Goal: Register for event/course

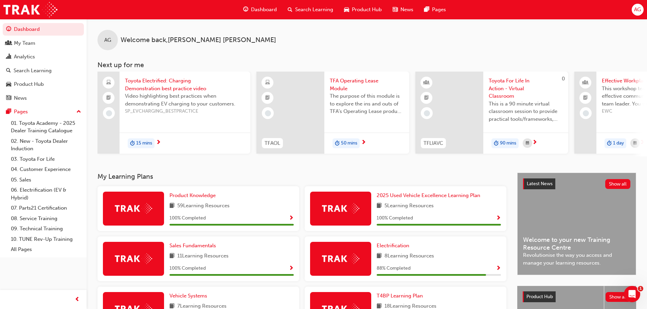
click at [306, 8] on span "Search Learning" at bounding box center [314, 10] width 38 height 8
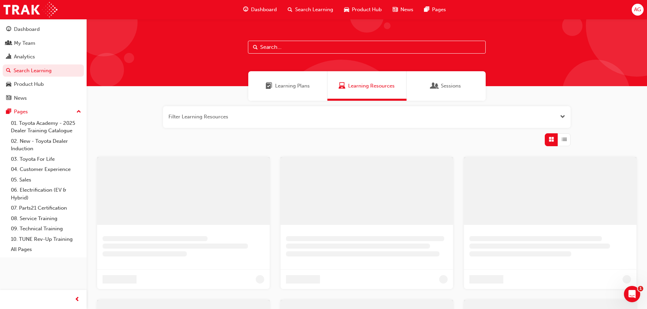
click at [271, 50] on input "text" at bounding box center [367, 47] width 238 height 13
paste input "TFLIAVC"
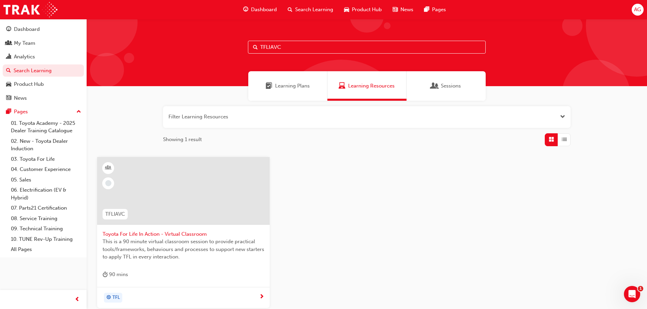
type input "TFLIAVC"
click at [154, 236] on span "Toyota For Life In Action - Virtual Classroom" at bounding box center [184, 235] width 162 height 8
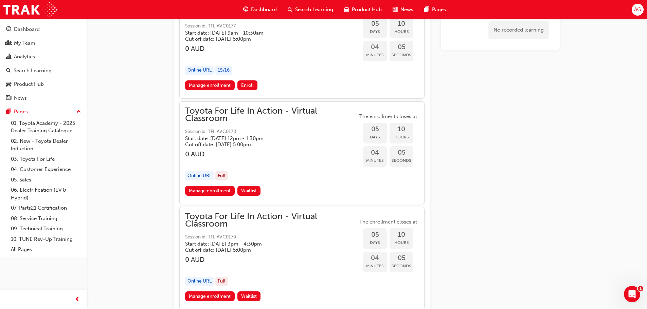
scroll to position [1135, 0]
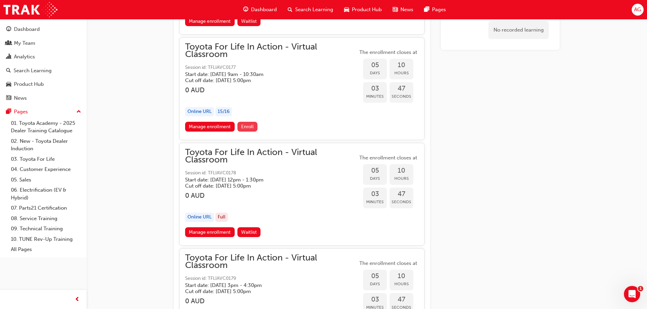
click at [247, 127] on span "Enroll" at bounding box center [247, 127] width 13 height 6
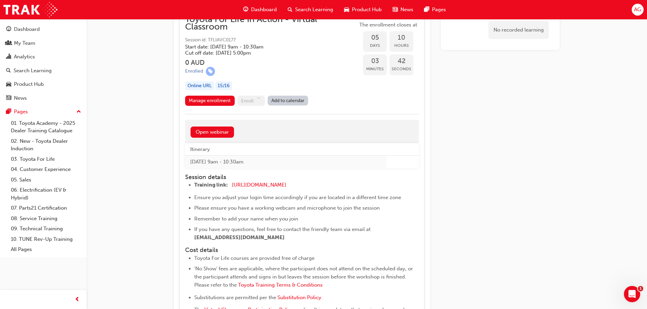
scroll to position [1160, 0]
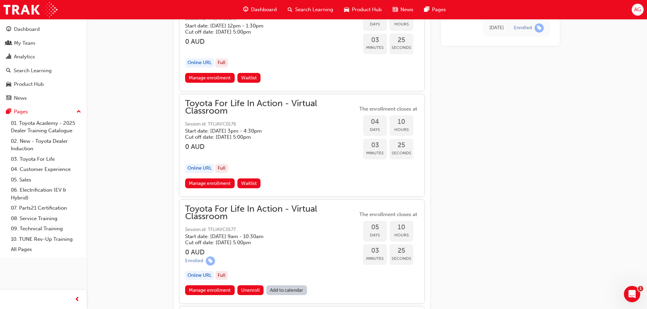
scroll to position [985, 0]
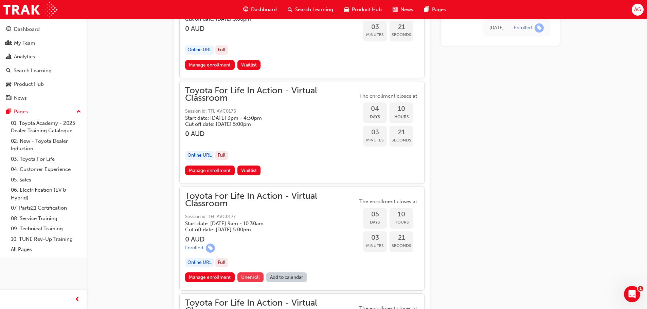
click at [252, 276] on span "Unenroll" at bounding box center [250, 278] width 19 height 6
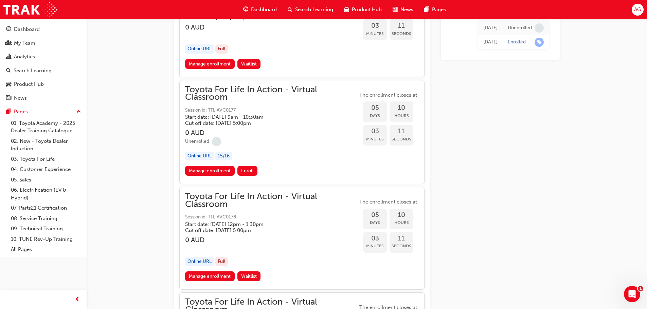
scroll to position [1099, 0]
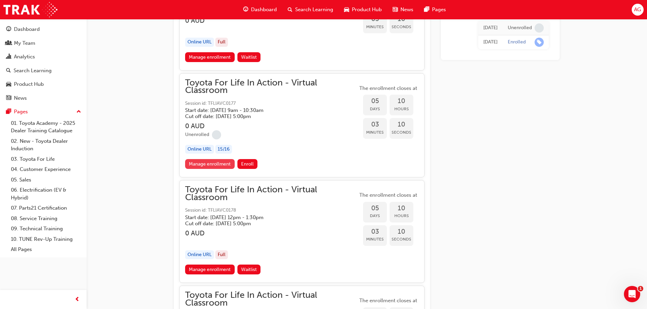
click at [207, 165] on link "Manage enrollment" at bounding box center [210, 164] width 50 height 10
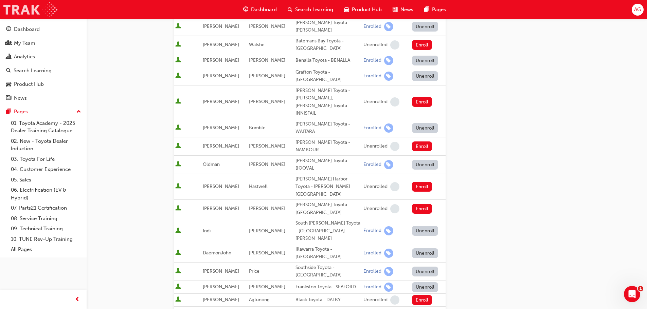
scroll to position [248, 0]
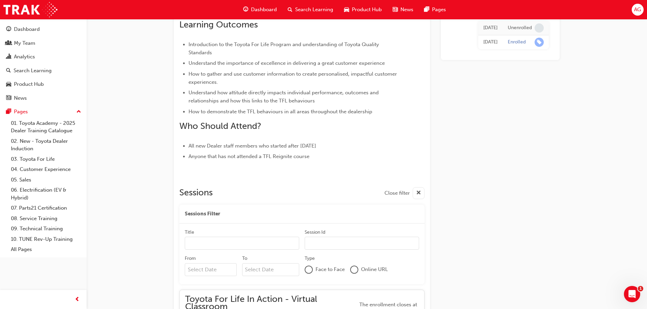
scroll to position [1099, 0]
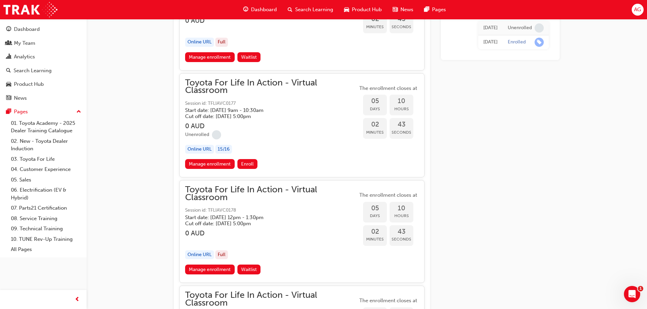
click at [269, 94] on span "Toyota For Life In Action - Virtual Classroom" at bounding box center [271, 86] width 173 height 15
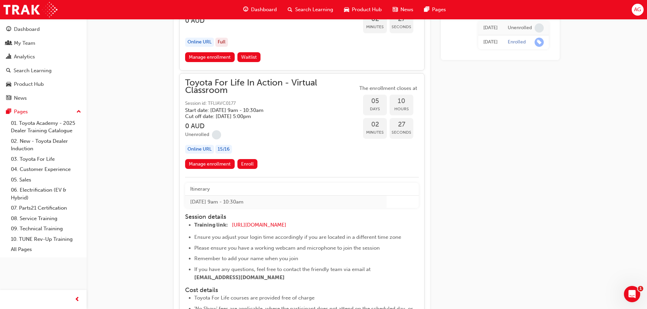
click at [245, 86] on span "Toyota For Life In Action - Virtual Classroom" at bounding box center [271, 86] width 173 height 15
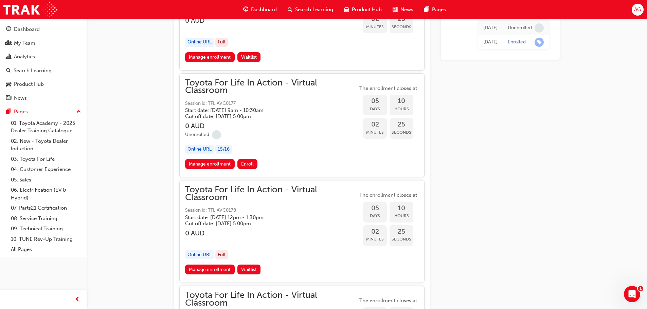
click at [216, 86] on span "Toyota For Life In Action - Virtual Classroom" at bounding box center [271, 86] width 173 height 15
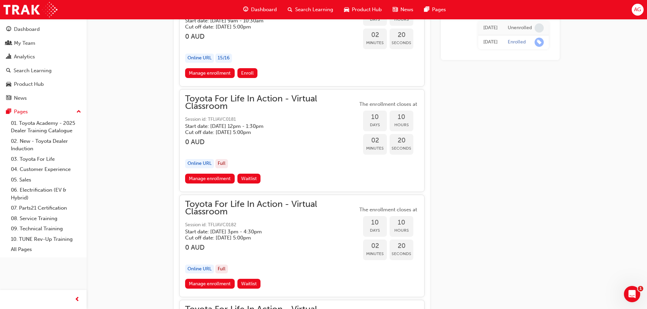
scroll to position [1642, 0]
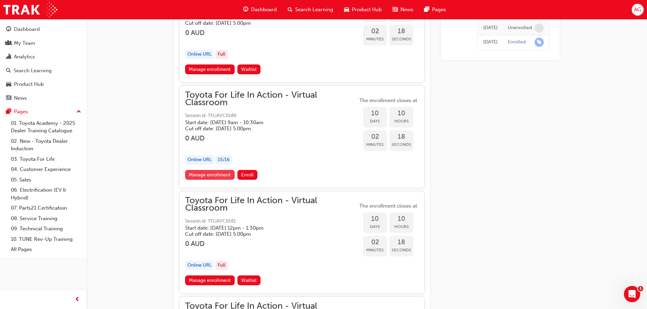
click at [224, 175] on link "Manage enrollment" at bounding box center [210, 175] width 50 height 10
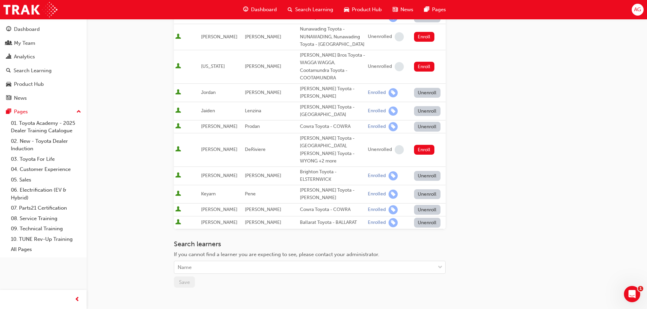
scroll to position [306, 0]
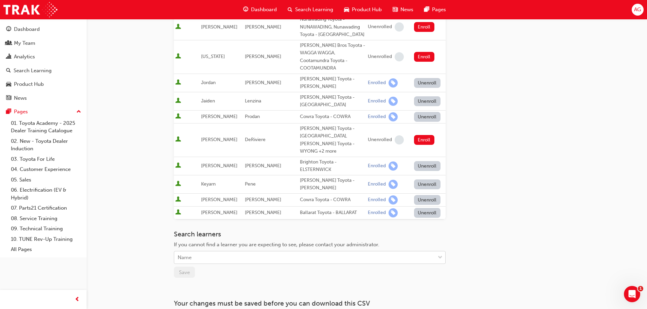
click at [271, 252] on div "Name" at bounding box center [304, 258] width 261 height 12
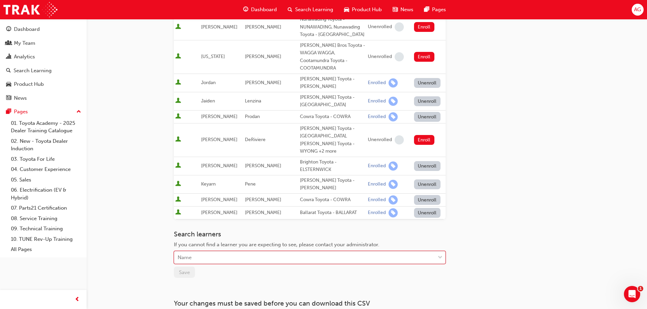
click at [271, 252] on div "Name" at bounding box center [304, 258] width 261 height 12
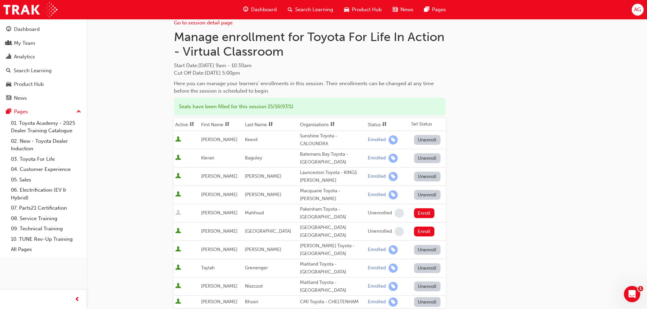
scroll to position [0, 0]
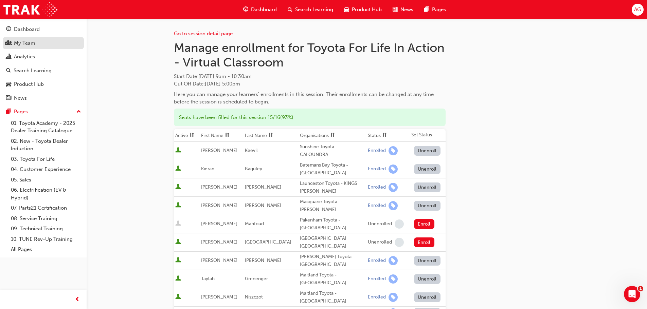
click at [33, 46] on div "My Team" at bounding box center [24, 43] width 21 height 8
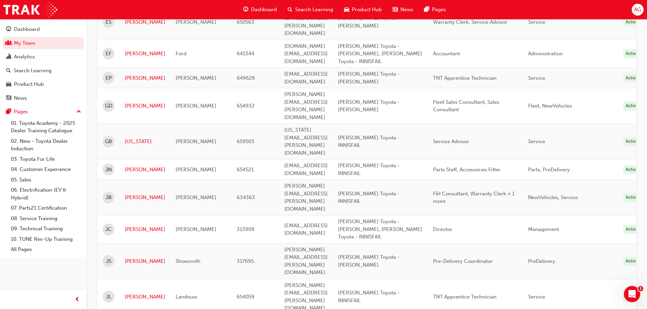
scroll to position [611, 0]
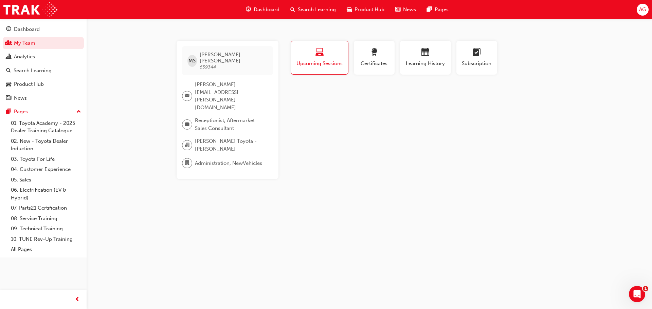
click at [333, 57] on div "button" at bounding box center [319, 53] width 47 height 11
click at [418, 57] on div "button" at bounding box center [425, 53] width 41 height 11
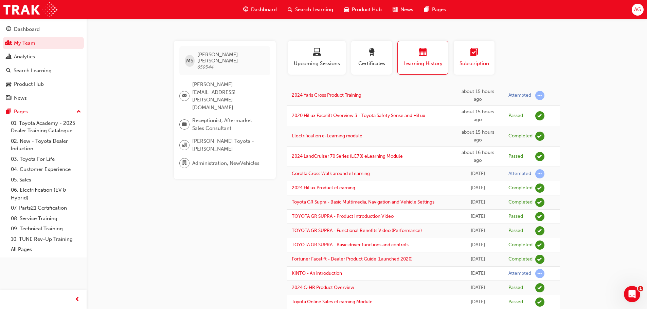
click at [470, 54] on span "learningplan-icon" at bounding box center [474, 52] width 8 height 9
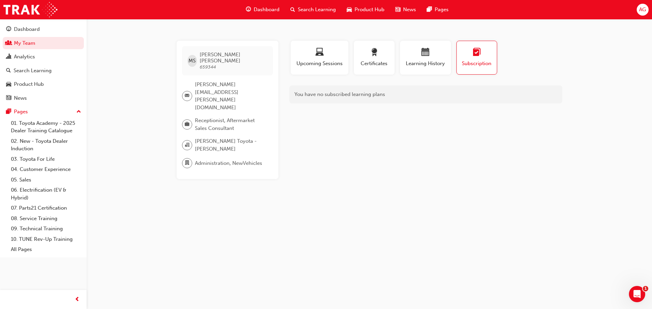
click at [307, 9] on span "Search Learning" at bounding box center [317, 10] width 38 height 8
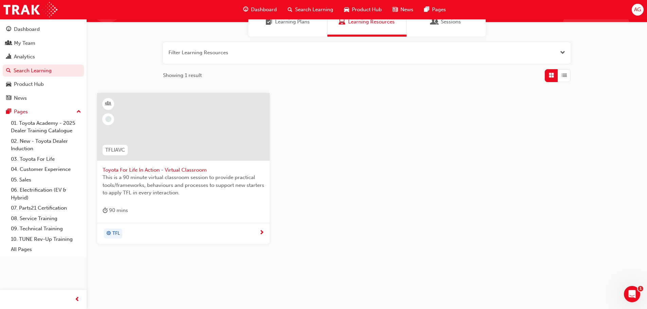
scroll to position [65, 0]
click at [242, 232] on div "TFL" at bounding box center [181, 233] width 157 height 10
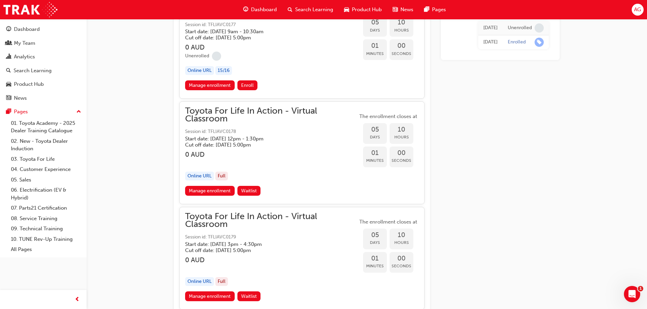
scroll to position [1150, 0]
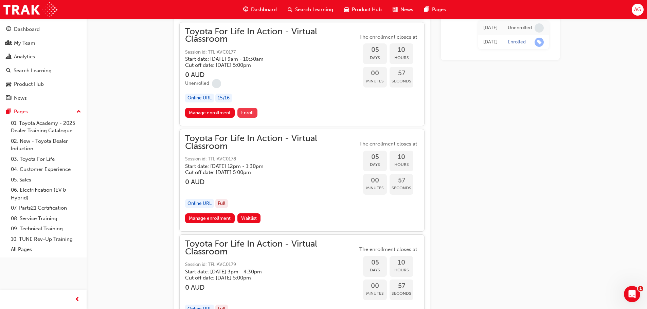
click at [248, 114] on span "Enroll" at bounding box center [247, 113] width 13 height 6
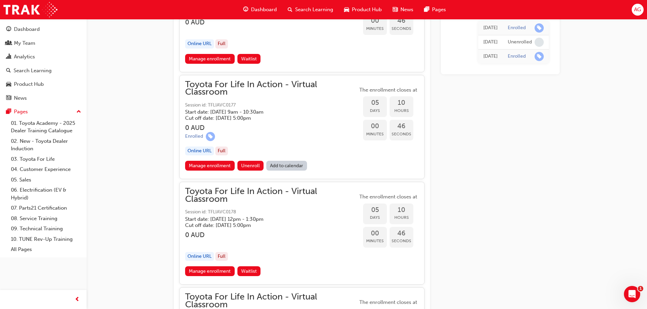
scroll to position [1099, 0]
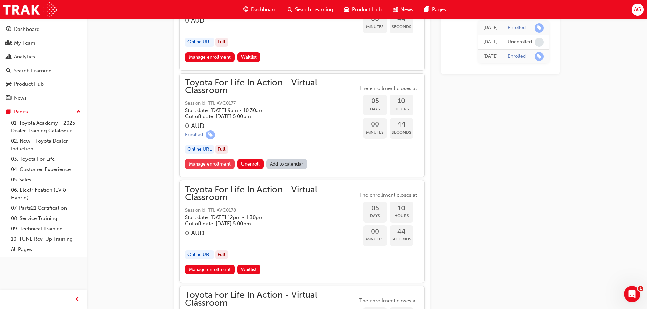
click at [210, 165] on link "Manage enrollment" at bounding box center [210, 164] width 50 height 10
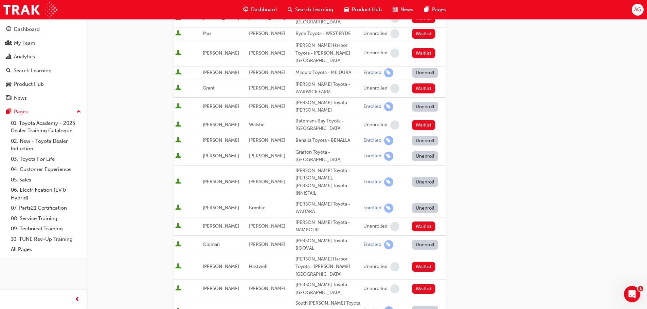
scroll to position [170, 0]
click at [422, 177] on button "Unenroll" at bounding box center [425, 182] width 26 height 10
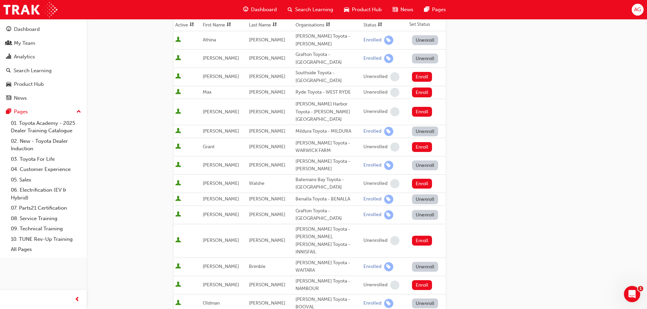
scroll to position [0, 0]
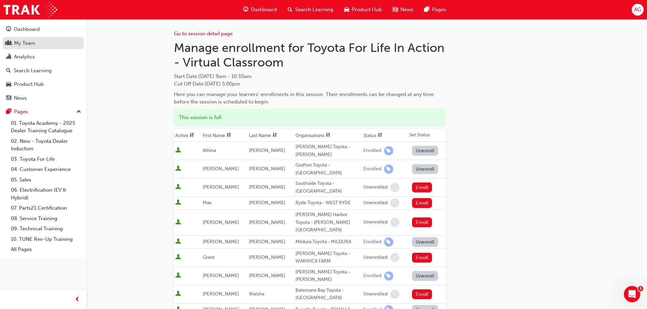
click at [35, 48] on link "My Team" at bounding box center [43, 43] width 81 height 13
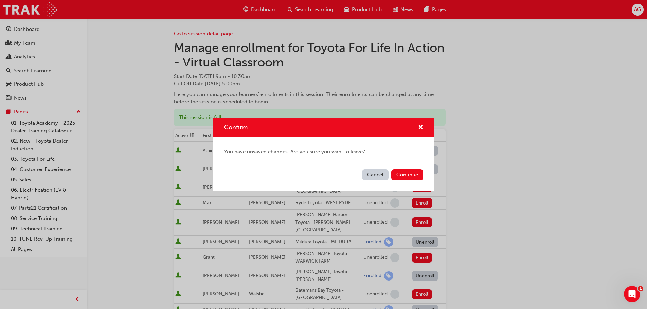
click at [373, 179] on button "Cancel" at bounding box center [375, 174] width 26 height 11
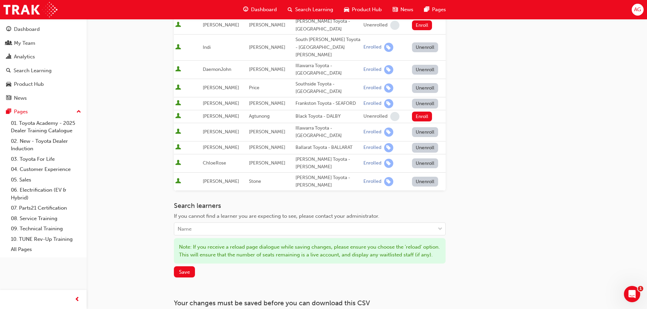
scroll to position [454, 0]
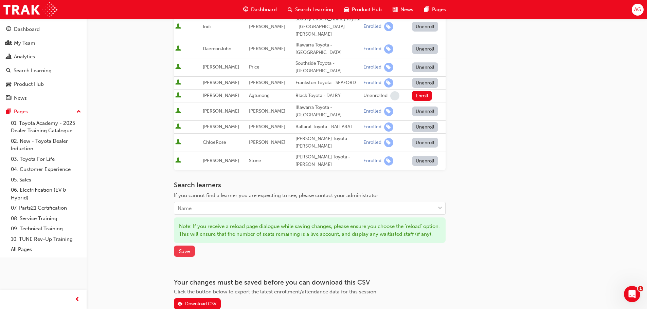
click at [182, 249] on span "Save" at bounding box center [184, 252] width 11 height 6
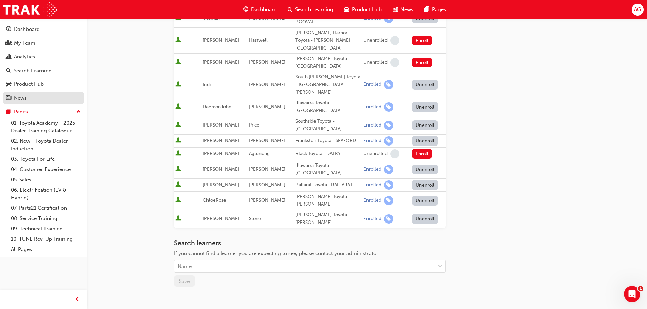
scroll to position [384, 0]
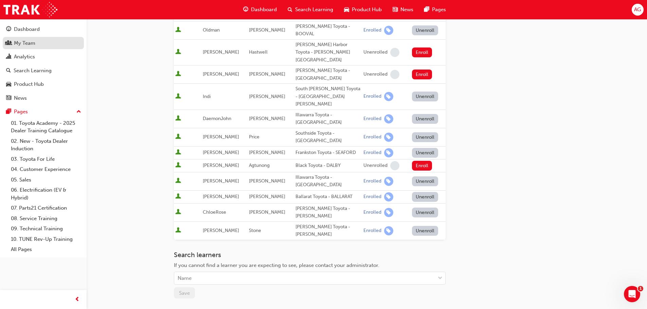
click at [30, 41] on div "My Team" at bounding box center [24, 43] width 21 height 8
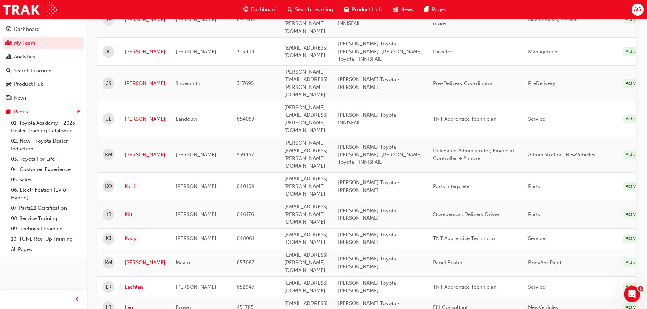
scroll to position [747, 0]
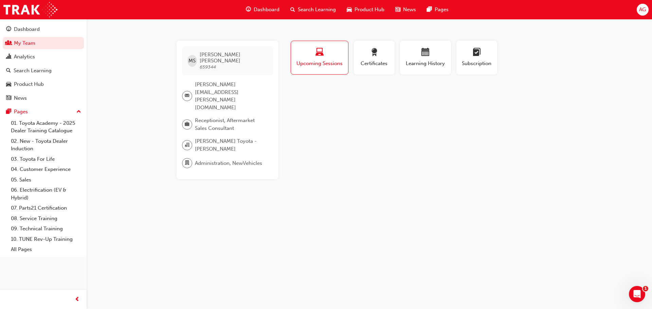
click at [206, 86] on span "[PERSON_NAME][EMAIL_ADDRESS][PERSON_NAME][DOMAIN_NAME]" at bounding box center [231, 96] width 73 height 31
click at [223, 117] on span "Receptionist, Aftermarket Sales Consultant" at bounding box center [231, 124] width 73 height 15
click at [229, 138] on span "[PERSON_NAME] Toyota - [PERSON_NAME]" at bounding box center [231, 145] width 73 height 15
click at [230, 160] on span "Administration, NewVehicles" at bounding box center [228, 164] width 67 height 8
click at [35, 156] on link "03. Toyota For Life" at bounding box center [46, 159] width 76 height 11
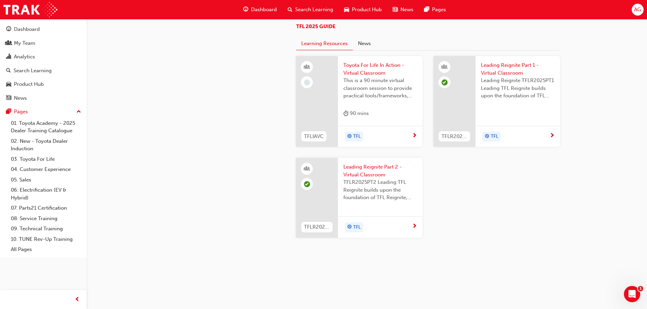
scroll to position [518, 0]
click at [312, 13] on span "Search Learning" at bounding box center [314, 10] width 38 height 8
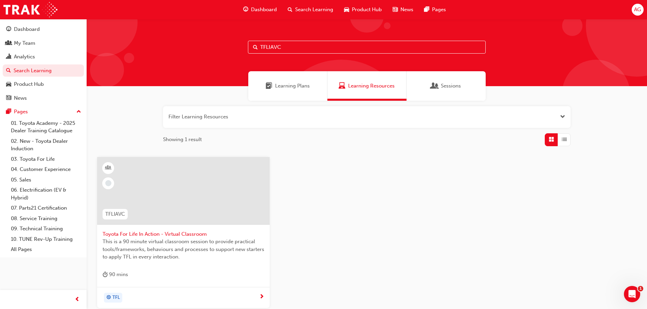
click at [638, 6] on span "AG" at bounding box center [637, 10] width 7 height 8
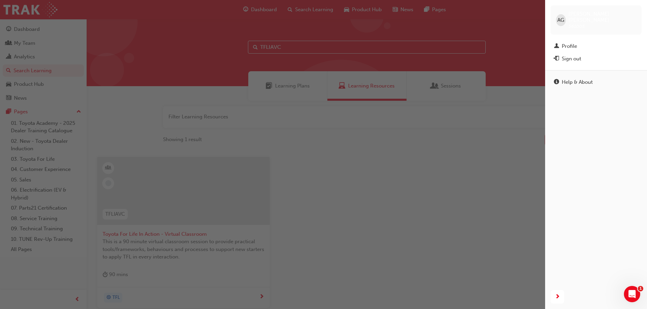
click at [638, 6] on div "AG Alexander Garth 561005" at bounding box center [596, 19] width 91 height 29
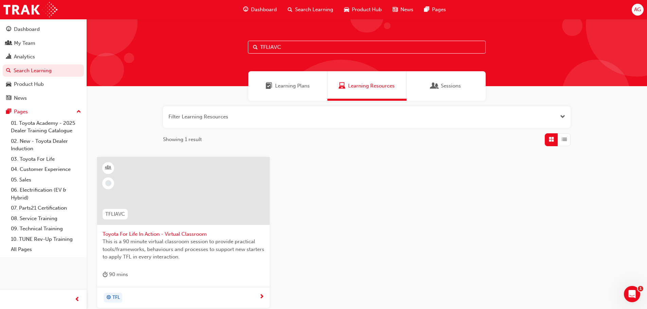
click at [178, 232] on span "Toyota For Life In Action - Virtual Classroom" at bounding box center [184, 235] width 162 height 8
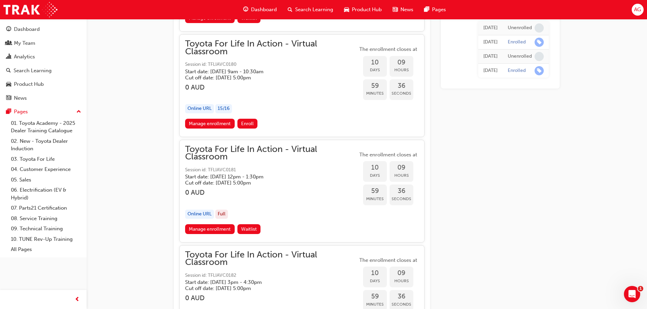
scroll to position [1456, 0]
click at [201, 124] on link "Manage enrollment" at bounding box center [210, 124] width 50 height 10
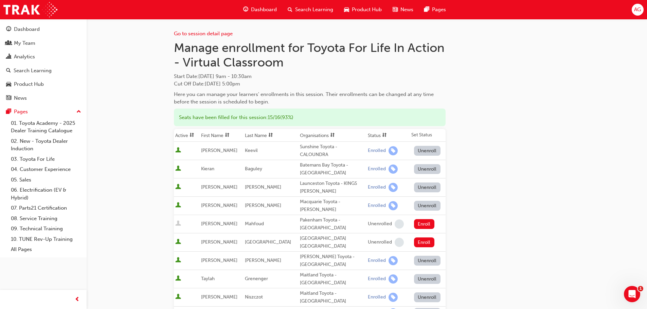
click at [225, 120] on div "Seats have been filled for this session : 15 / 16 ( 93% )" at bounding box center [310, 118] width 272 height 18
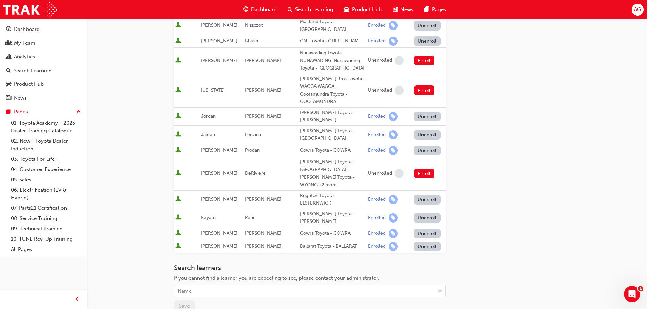
scroll to position [272, 0]
click at [436, 286] on div at bounding box center [440, 292] width 10 height 12
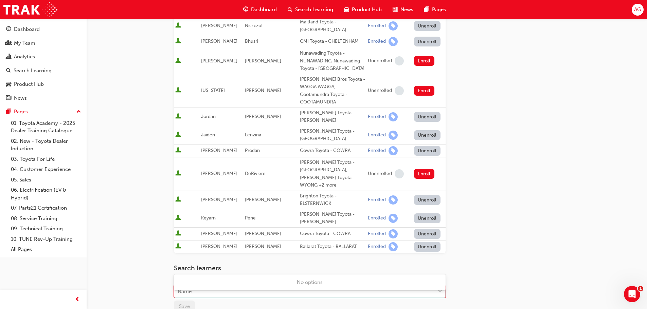
click at [436, 286] on div at bounding box center [440, 292] width 10 height 12
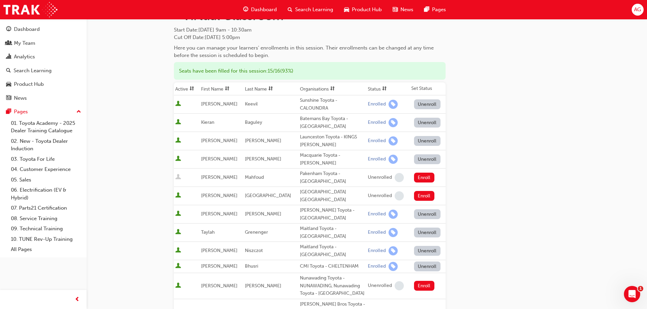
scroll to position [0, 0]
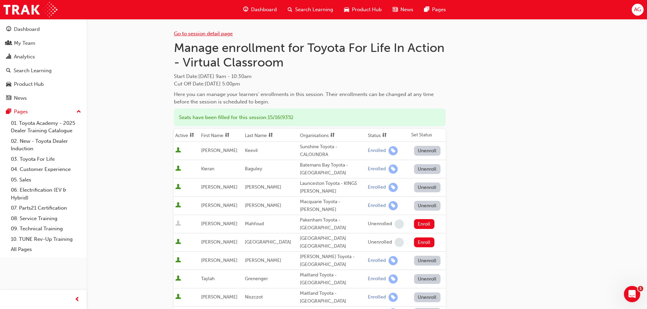
click at [207, 34] on link "Go to session detail page" at bounding box center [203, 34] width 59 height 6
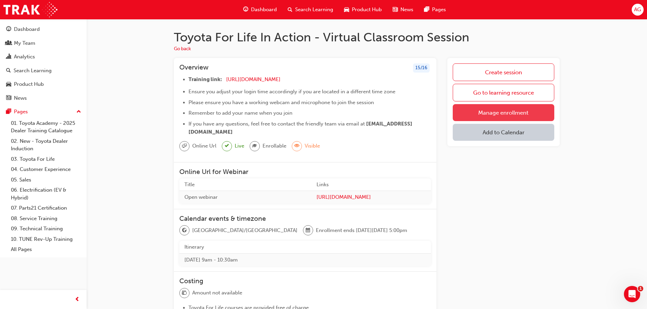
click at [499, 110] on link "Manage enrollment" at bounding box center [504, 112] width 102 height 17
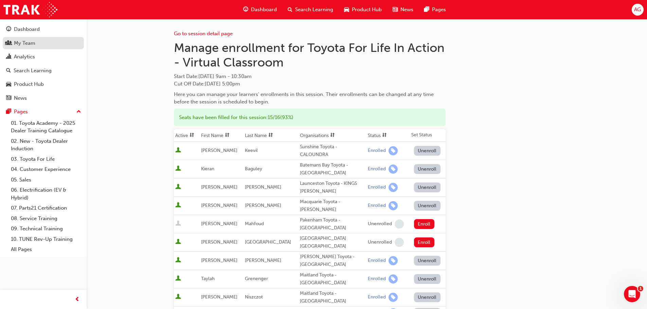
click at [18, 46] on div "My Team" at bounding box center [24, 43] width 21 height 8
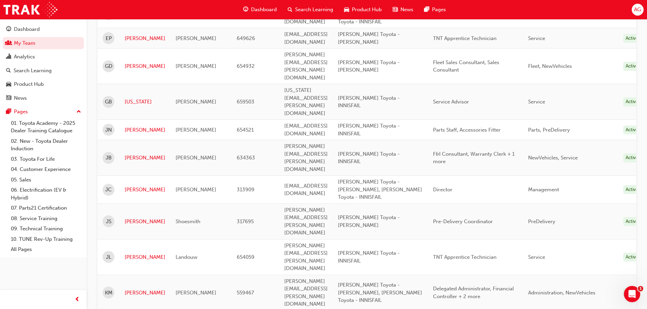
scroll to position [645, 0]
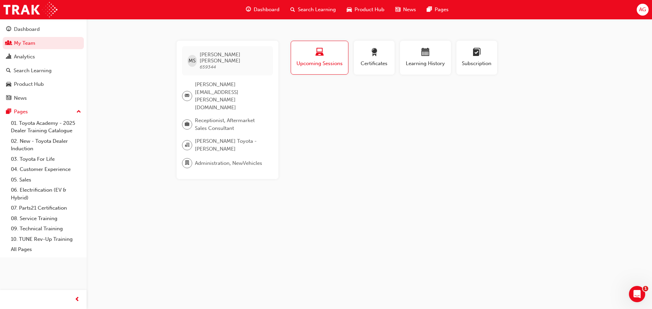
click at [211, 64] on span "659344" at bounding box center [208, 67] width 16 height 6
click at [30, 32] on div "Dashboard" at bounding box center [27, 29] width 26 height 8
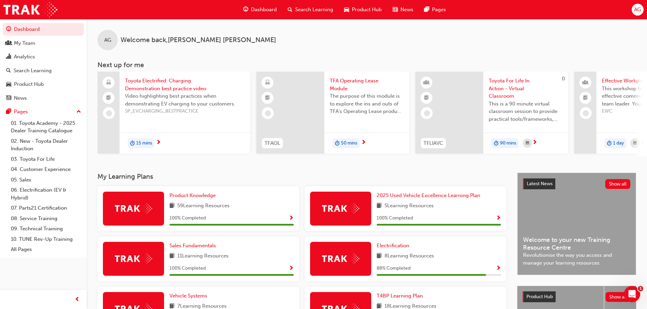
click at [308, 11] on span "Search Learning" at bounding box center [314, 10] width 38 height 8
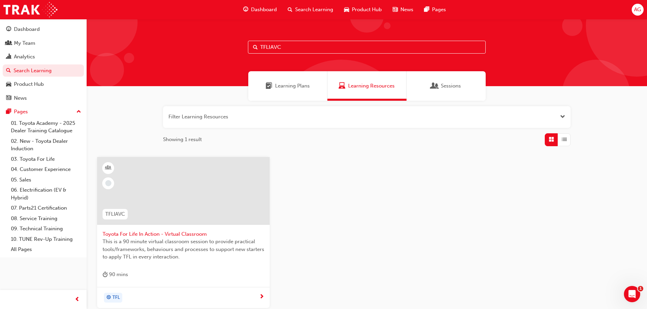
drag, startPoint x: 307, startPoint y: 47, endPoint x: 237, endPoint y: 38, distance: 70.6
click at [238, 38] on div "TFLIAVC" at bounding box center [367, 52] width 560 height 67
paste input "P2P_ADVISE_1024"
drag, startPoint x: 316, startPoint y: 46, endPoint x: 184, endPoint y: 44, distance: 131.8
click at [184, 44] on div "P2P_ADVISE_1024" at bounding box center [367, 52] width 560 height 67
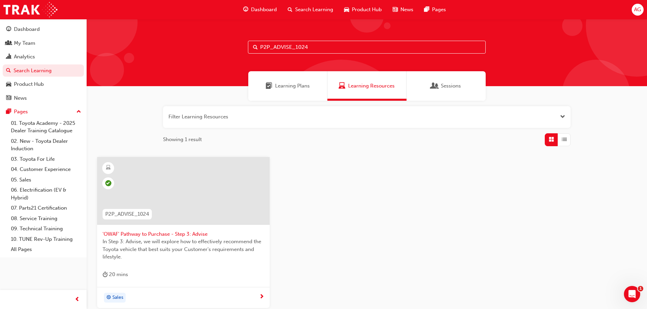
paste input "UNDERST"
drag, startPoint x: 320, startPoint y: 45, endPoint x: 243, endPoint y: 49, distance: 76.6
click at [243, 49] on div "P2P_UNDERST_1024" at bounding box center [367, 52] width 560 height 67
paste input "EXPER"
drag, startPoint x: 314, startPoint y: 48, endPoint x: 246, endPoint y: 52, distance: 67.7
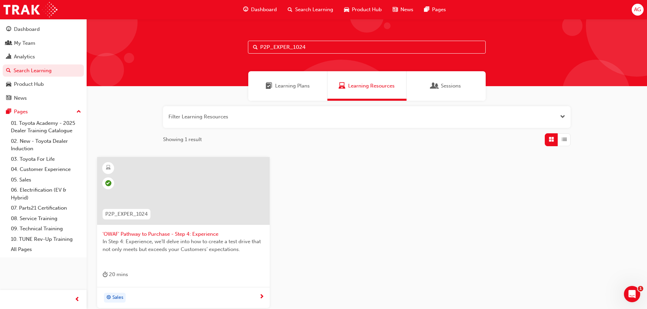
click at [246, 52] on div "P2P_EXPER_1024" at bounding box center [367, 52] width 560 height 67
paste input "OFFER2P"
drag, startPoint x: 318, startPoint y: 48, endPoint x: 243, endPoint y: 48, distance: 74.4
click at [244, 48] on div "P2P_OFFER2P_1024" at bounding box center [367, 52] width 560 height 67
paste input "DELIVERY"
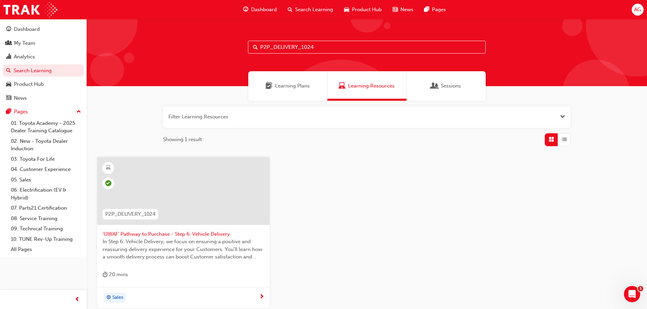
drag, startPoint x: 320, startPoint y: 45, endPoint x: 233, endPoint y: 47, distance: 87.0
click at [233, 47] on div "P2P_DELIVERY_1024" at bounding box center [367, 52] width 560 height 67
paste input "FOLLOW"
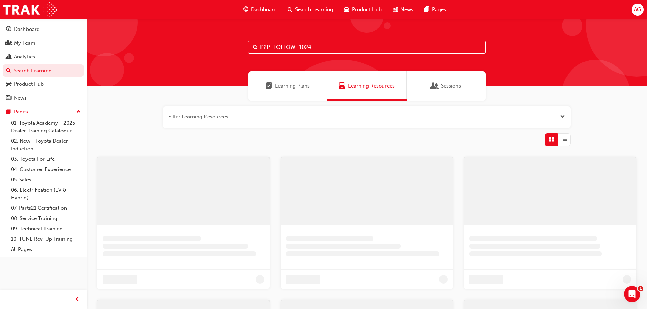
type input "P2P_FOLLOW_1024"
